Goal: Task Accomplishment & Management: Manage account settings

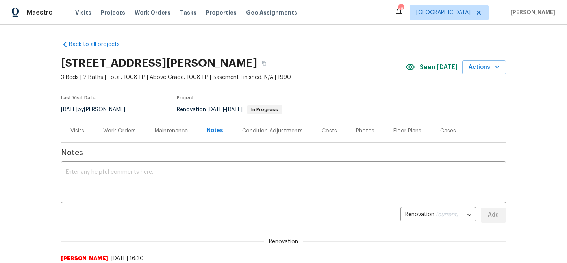
scroll to position [71, 0]
click at [438, 68] on span "Mark Seen" at bounding box center [436, 68] width 29 height 10
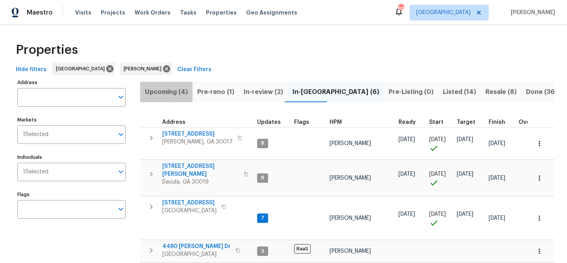
click at [166, 91] on span "Upcoming (4)" at bounding box center [166, 92] width 43 height 11
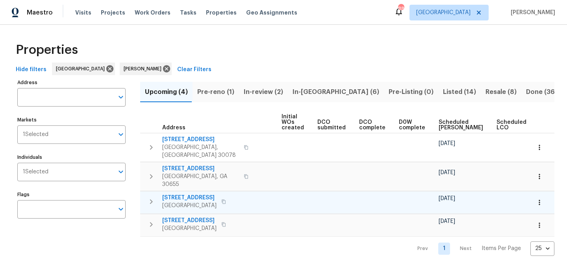
scroll to position [0, 86]
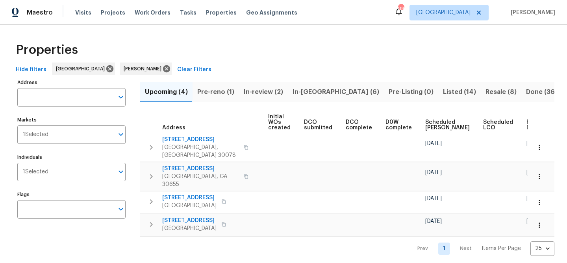
click at [526, 127] on span "Ready Date" at bounding box center [534, 125] width 17 height 11
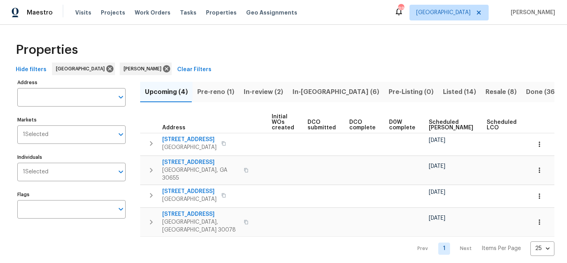
scroll to position [0, 96]
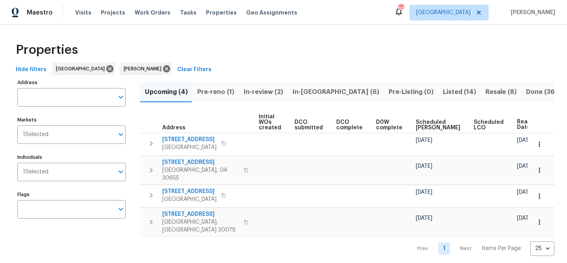
click at [303, 91] on span "In-reno (6)" at bounding box center [335, 92] width 87 height 11
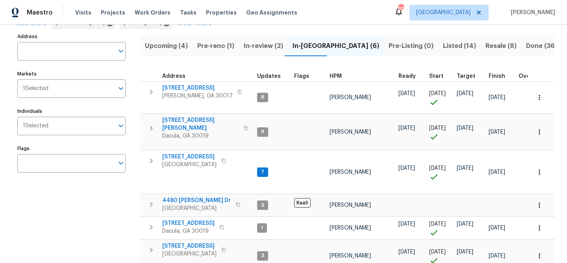
scroll to position [72, 0]
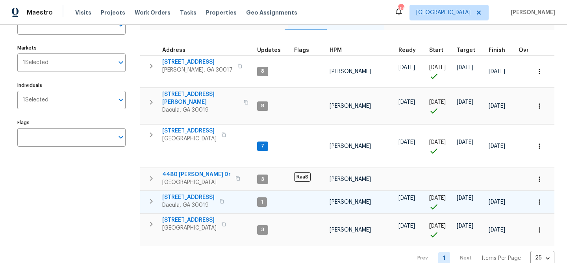
click at [195, 194] on span "2481 Merrion Park Ct" at bounding box center [188, 198] width 52 height 8
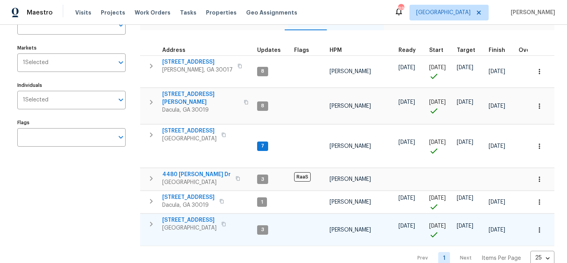
click at [185, 216] on span "983 Pike Forest Dr" at bounding box center [189, 220] width 54 height 8
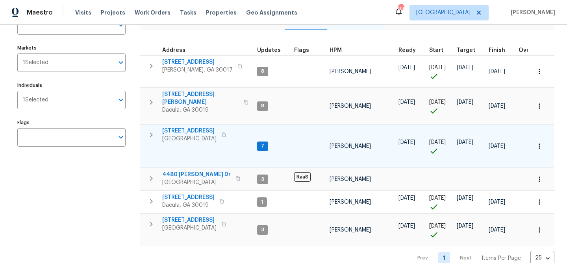
click at [168, 127] on span "550 Wayside Dr" at bounding box center [189, 131] width 54 height 8
click at [174, 127] on span "550 Wayside Dr" at bounding box center [189, 131] width 54 height 8
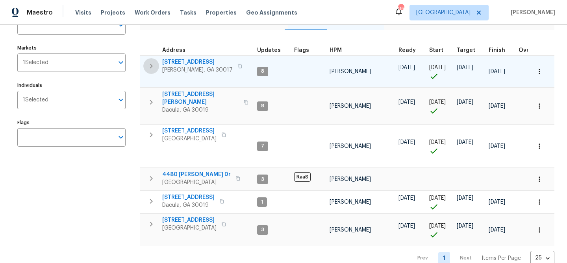
click at [152, 66] on icon "button" at bounding box center [151, 66] width 3 height 5
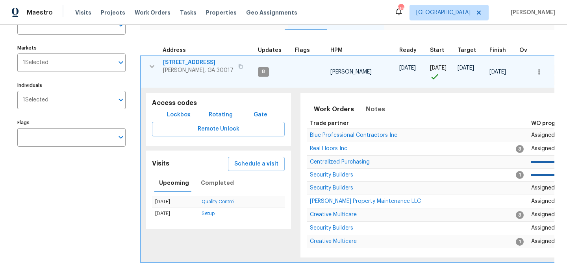
click at [151, 64] on icon "button" at bounding box center [151, 66] width 9 height 9
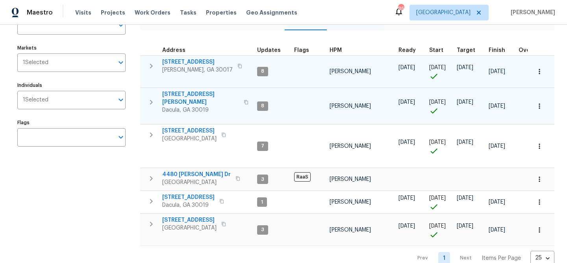
click at [152, 99] on icon "button" at bounding box center [150, 102] width 9 height 9
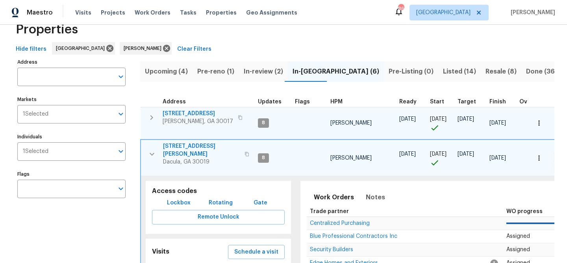
scroll to position [24, 0]
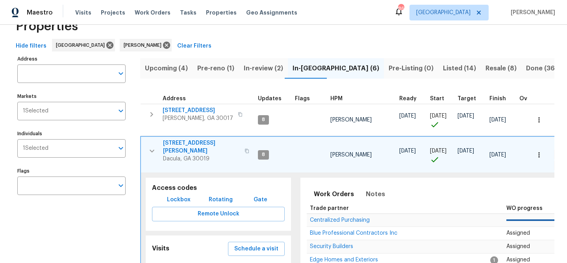
click at [244, 149] on icon "button" at bounding box center [246, 151] width 5 height 5
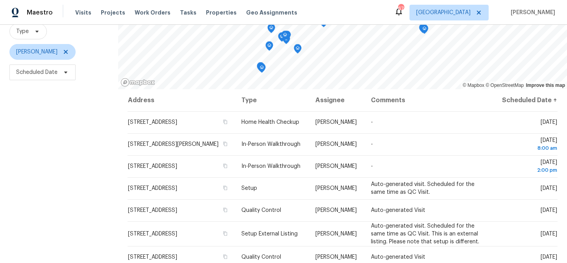
scroll to position [84, 0]
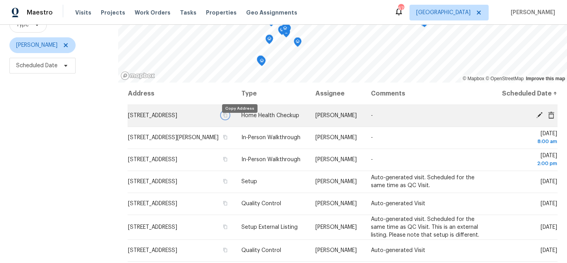
click at [229, 119] on button "button" at bounding box center [225, 115] width 7 height 7
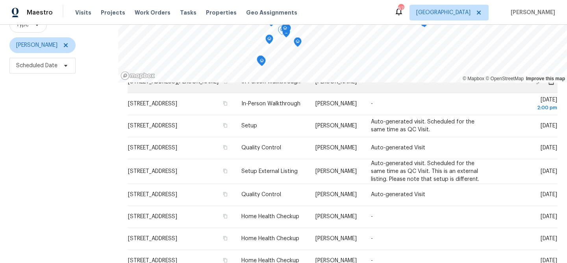
scroll to position [59, 0]
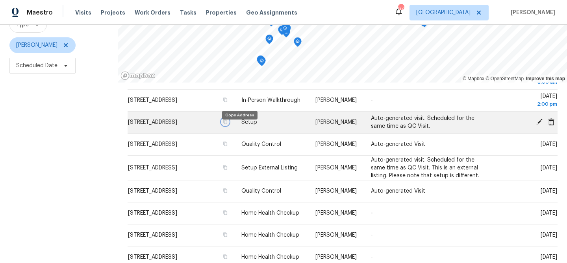
click at [227, 124] on icon "button" at bounding box center [225, 122] width 5 height 5
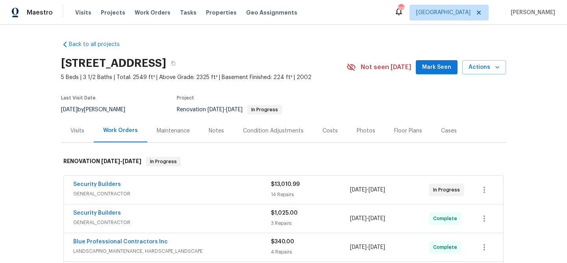
click at [428, 69] on span "Mark Seen" at bounding box center [436, 68] width 29 height 10
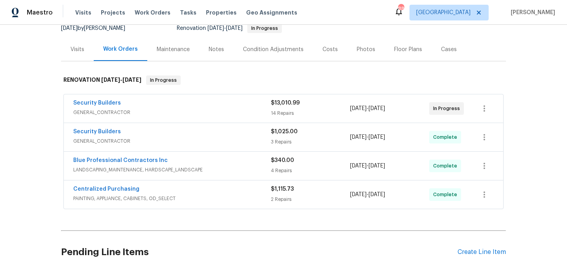
scroll to position [81, 0]
click at [83, 102] on link "Security Builders" at bounding box center [97, 104] width 48 height 6
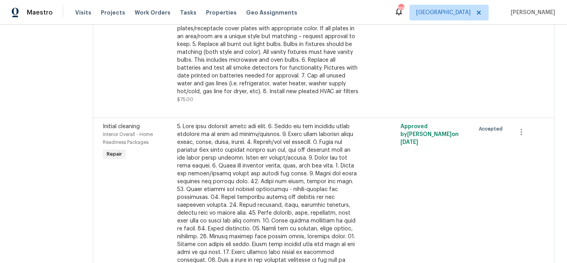
scroll to position [686, 0]
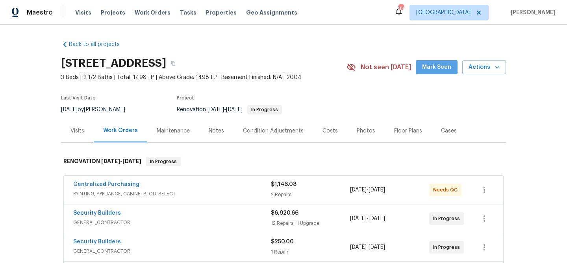
click at [440, 68] on span "Mark Seen" at bounding box center [436, 68] width 29 height 10
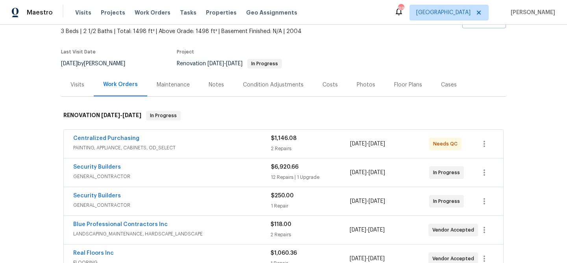
scroll to position [118, 0]
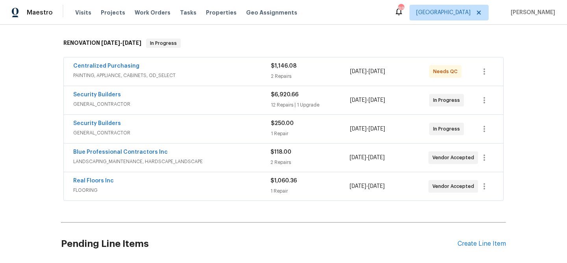
click at [216, 72] on span "PAINTING, APPLIANCE, CABINETS, OD_SELECT" at bounding box center [172, 76] width 198 height 8
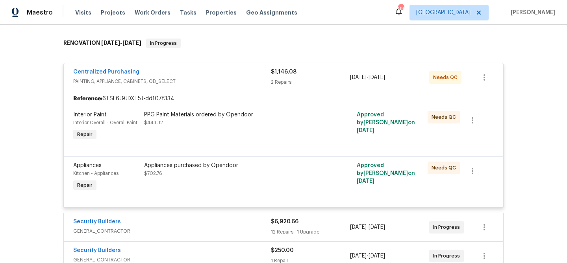
click at [227, 133] on div "PPG Paint Materials ordered by Opendoor $443.32" at bounding box center [230, 127] width 177 height 36
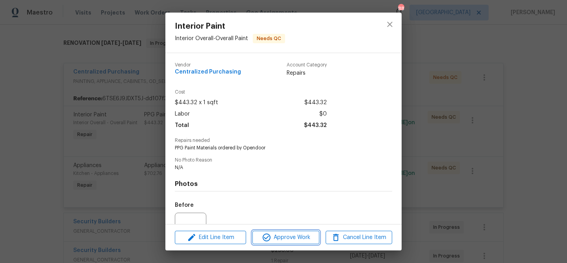
click at [268, 235] on icon "button" at bounding box center [266, 237] width 9 height 9
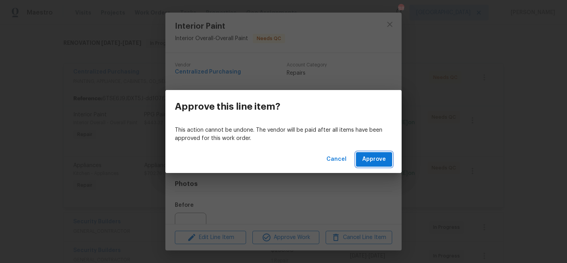
click at [384, 156] on span "Approve" at bounding box center [374, 160] width 24 height 10
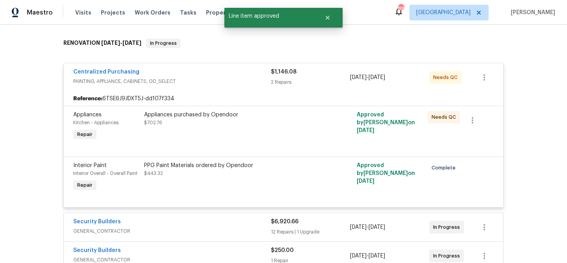
click at [246, 131] on div "Appliances purchased by Opendoor $702.76" at bounding box center [230, 127] width 177 height 36
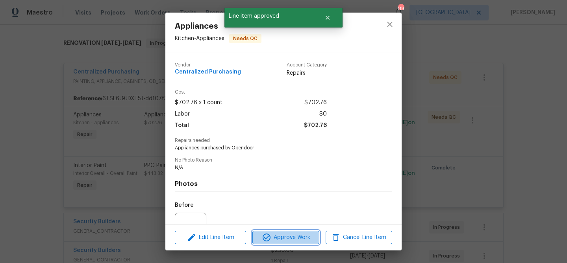
click at [274, 232] on button "Approve Work" at bounding box center [285, 238] width 66 height 14
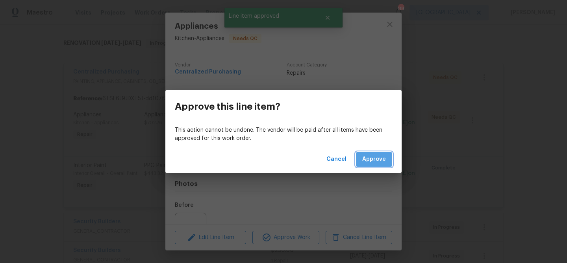
click at [382, 158] on span "Approve" at bounding box center [374, 160] width 24 height 10
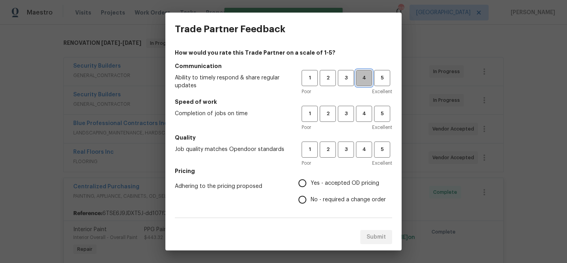
click at [362, 84] on button "4" at bounding box center [364, 78] width 16 height 16
click at [362, 115] on span "4" at bounding box center [363, 113] width 15 height 9
click at [363, 159] on div "1 2 3 4 5 Poor Excellent" at bounding box center [346, 155] width 91 height 26
click at [361, 150] on span "4" at bounding box center [363, 149] width 15 height 9
drag, startPoint x: 344, startPoint y: 179, endPoint x: 327, endPoint y: 174, distance: 17.3
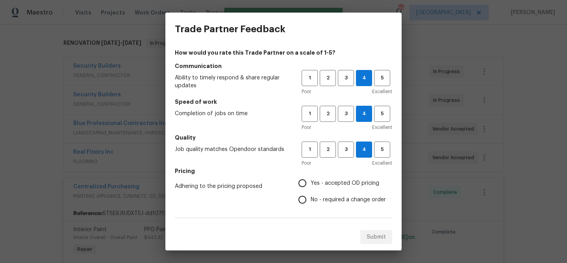
click at [344, 179] on span "Yes - accepted OD pricing" at bounding box center [344, 183] width 68 height 8
click at [310, 179] on input "Yes - accepted OD pricing" at bounding box center [302, 183] width 17 height 17
radio input "true"
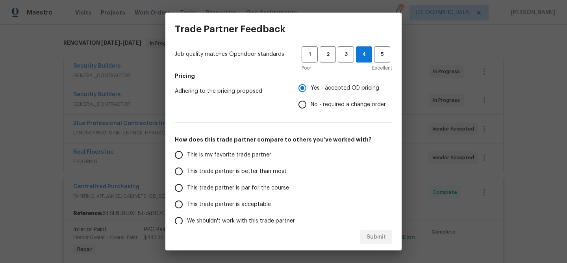
scroll to position [100, 0]
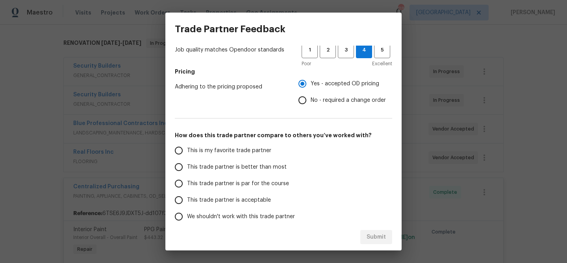
click at [262, 168] on span "This trade partner is better than most" at bounding box center [237, 167] width 100 height 8
click at [187, 168] on input "This trade partner is better than most" at bounding box center [178, 167] width 17 height 17
click at [384, 235] on span "Submit" at bounding box center [375, 238] width 19 height 10
radio input "true"
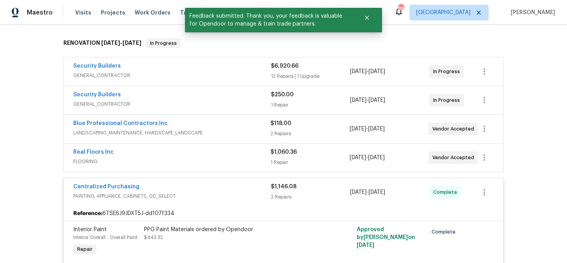
click at [165, 182] on div "Centralized Purchasing PAINTING, APPLIANCE, CABINETS, OD_SELECT $1,146.08 2 Rep…" at bounding box center [283, 192] width 439 height 28
click at [232, 189] on div "Centralized Purchasing" at bounding box center [172, 187] width 198 height 9
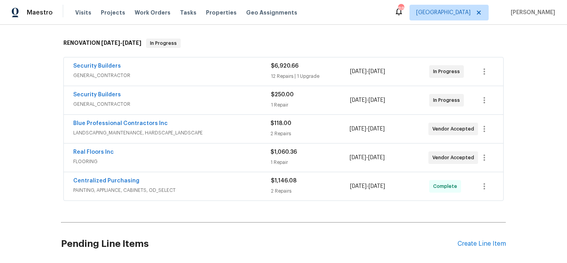
scroll to position [0, 0]
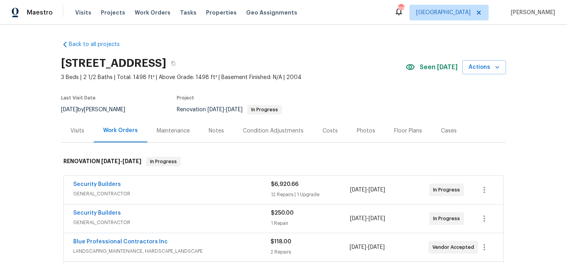
click at [209, 125] on div "Notes" at bounding box center [216, 130] width 34 height 23
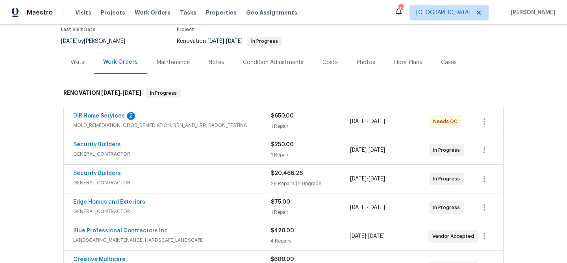
scroll to position [70, 0]
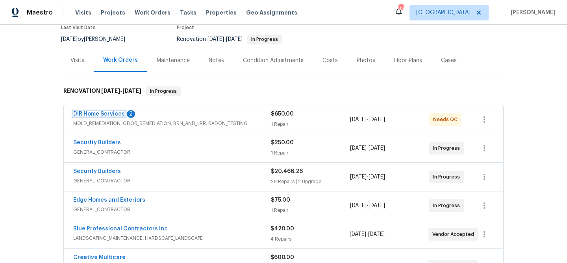
click at [110, 114] on link "DIR Home Services" at bounding box center [99, 114] width 52 height 6
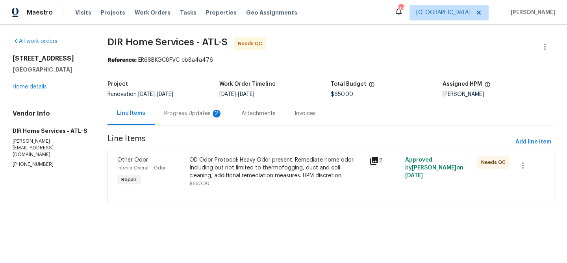
click at [192, 113] on div "Progress Updates 2" at bounding box center [193, 114] width 58 height 8
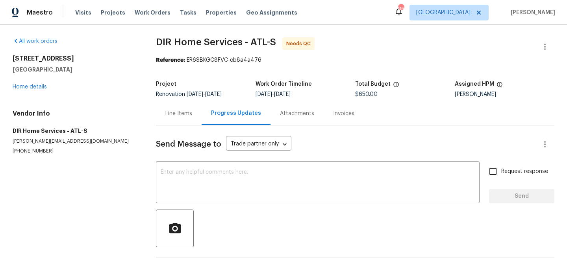
scroll to position [98, 0]
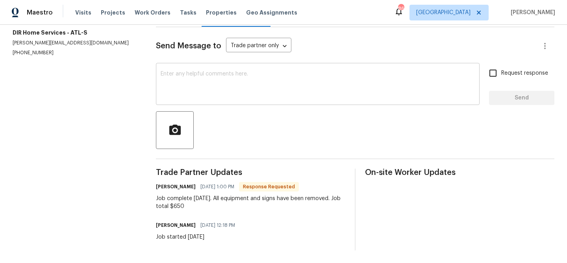
click at [244, 83] on textarea at bounding box center [318, 85] width 314 height 28
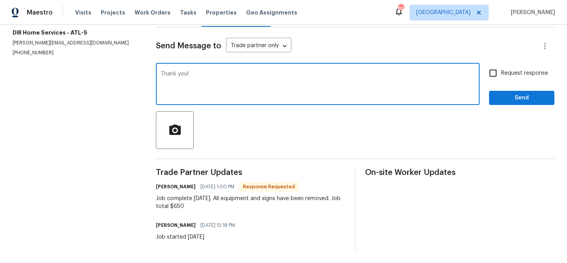
type textarea "Thank you!"
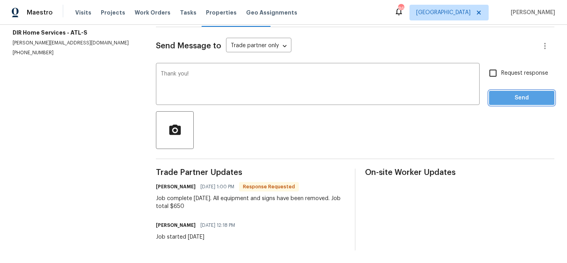
click at [517, 96] on span "Send" at bounding box center [521, 98] width 53 height 10
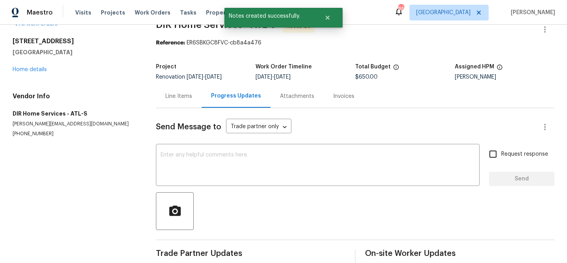
scroll to position [15, 0]
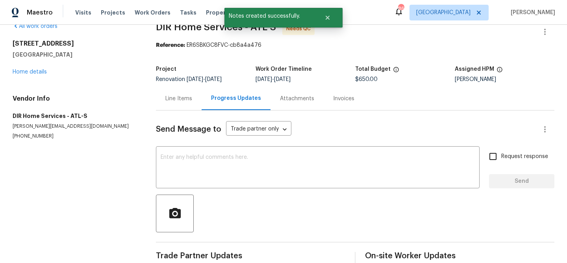
click at [183, 102] on div "Line Items" at bounding box center [178, 99] width 27 height 8
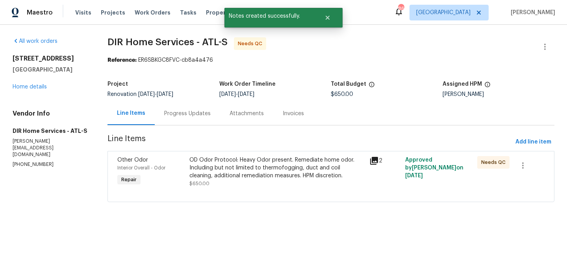
click at [211, 177] on div "OD Odor Protocol: Heavy Odor present. Remediate home odor. Including but not li…" at bounding box center [276, 168] width 175 height 24
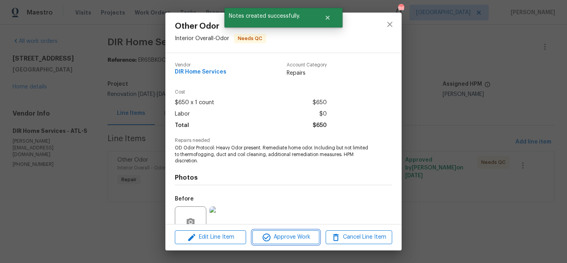
click at [277, 238] on span "Approve Work" at bounding box center [286, 238] width 62 height 10
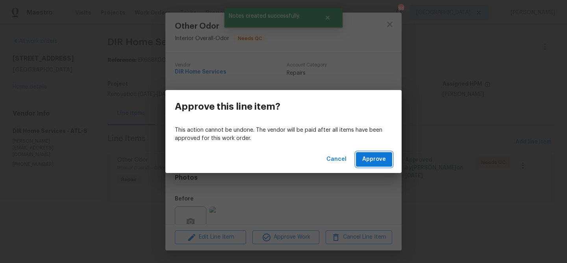
click at [375, 160] on span "Approve" at bounding box center [374, 160] width 24 height 10
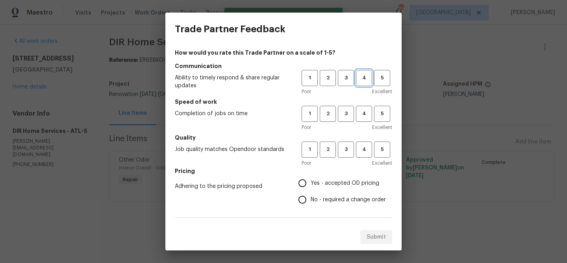
click at [361, 79] on span "4" at bounding box center [363, 78] width 15 height 9
click at [360, 117] on span "4" at bounding box center [363, 113] width 15 height 9
click at [364, 148] on span "4" at bounding box center [363, 149] width 15 height 9
drag, startPoint x: 327, startPoint y: 185, endPoint x: 315, endPoint y: 168, distance: 20.3
click at [327, 183] on span "Yes - accepted OD pricing" at bounding box center [344, 183] width 68 height 8
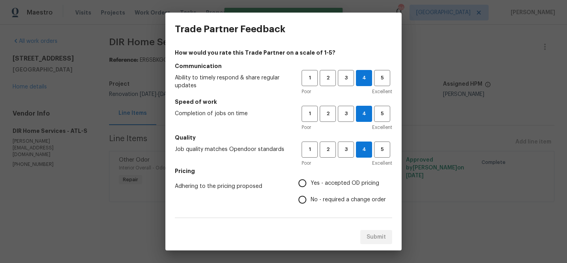
click at [310, 183] on input "Yes - accepted OD pricing" at bounding box center [302, 183] width 17 height 17
radio input "true"
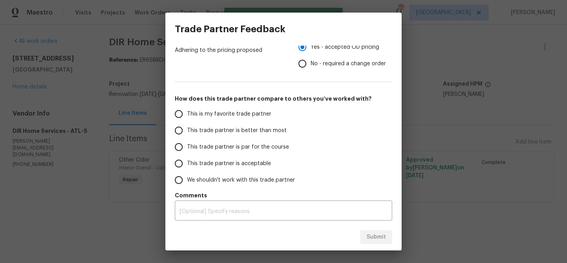
click at [275, 130] on span "This trade partner is better than most" at bounding box center [237, 131] width 100 height 8
click at [187, 130] on input "This trade partner is better than most" at bounding box center [178, 130] width 17 height 17
click at [373, 234] on span "Submit" at bounding box center [375, 238] width 19 height 10
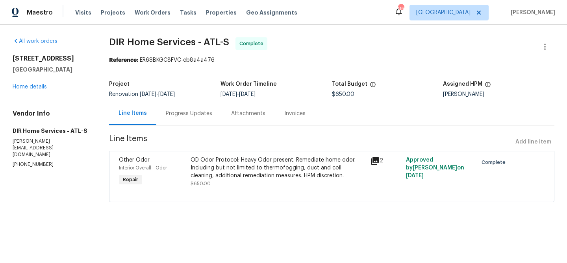
radio input "true"
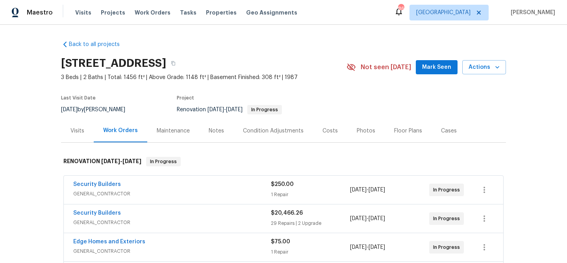
click at [226, 130] on div "Notes" at bounding box center [216, 130] width 34 height 23
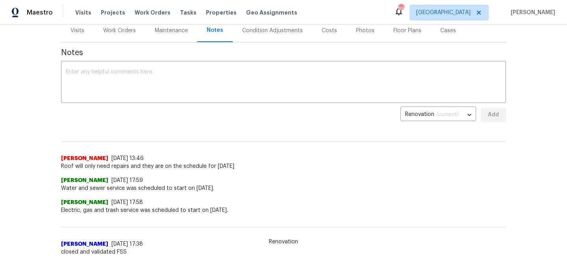
scroll to position [124, 0]
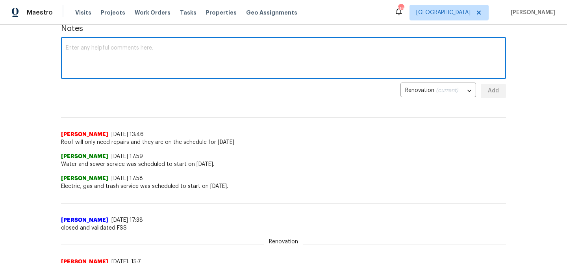
click at [139, 65] on textarea at bounding box center [283, 59] width 435 height 28
type textarea "Odor treatment will wrap up [DATE]"
click at [497, 96] on span "Add" at bounding box center [493, 91] width 13 height 10
